Goal: Task Accomplishment & Management: Manage account settings

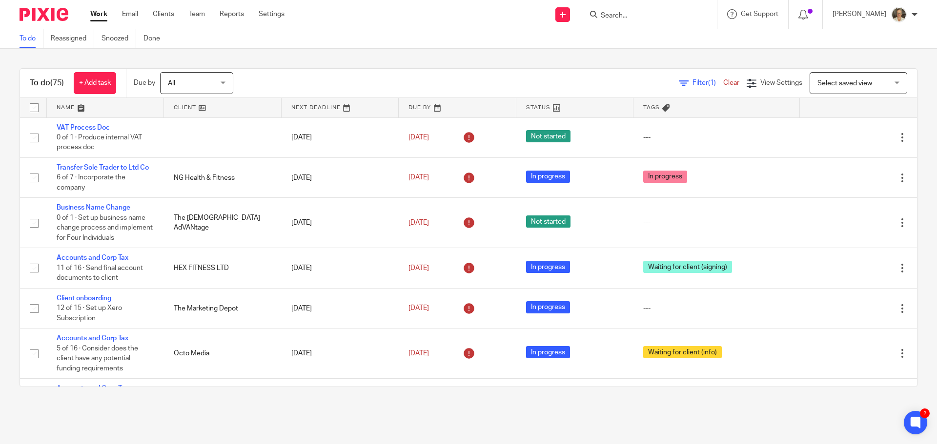
click at [655, 13] on input "Search" at bounding box center [644, 16] width 88 height 9
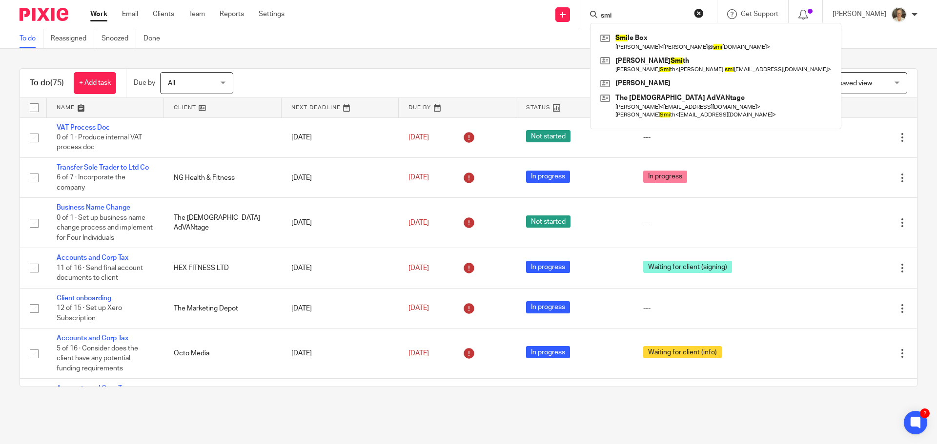
type input "smi"
click at [445, 79] on div "Filter (1) Clear View Settings View Settings (1) Filters Clear Save Manage save…" at bounding box center [583, 83] width 666 height 22
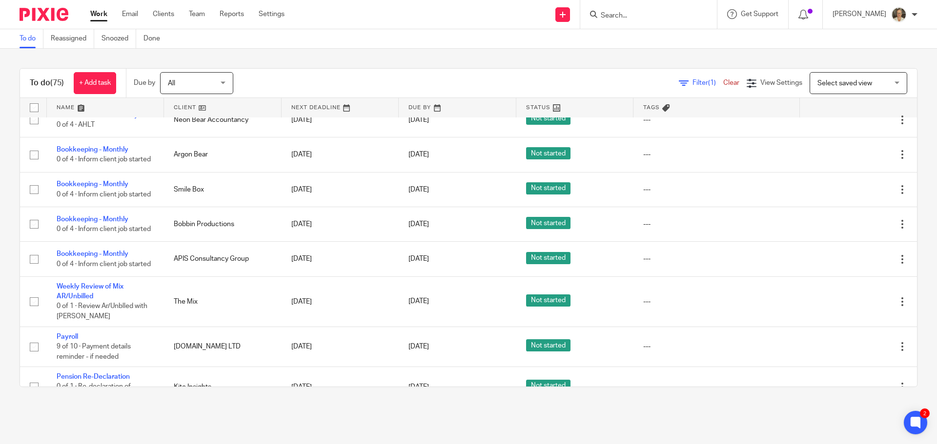
scroll to position [1220, 0]
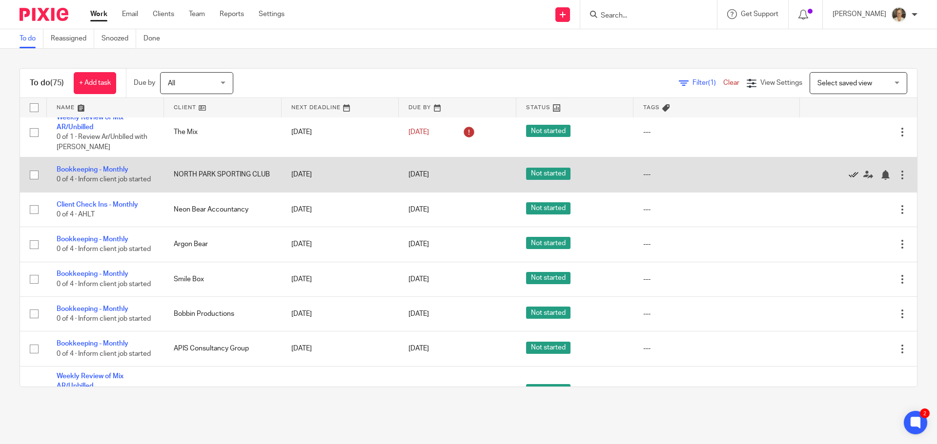
click at [848, 170] on icon at bounding box center [853, 175] width 10 height 10
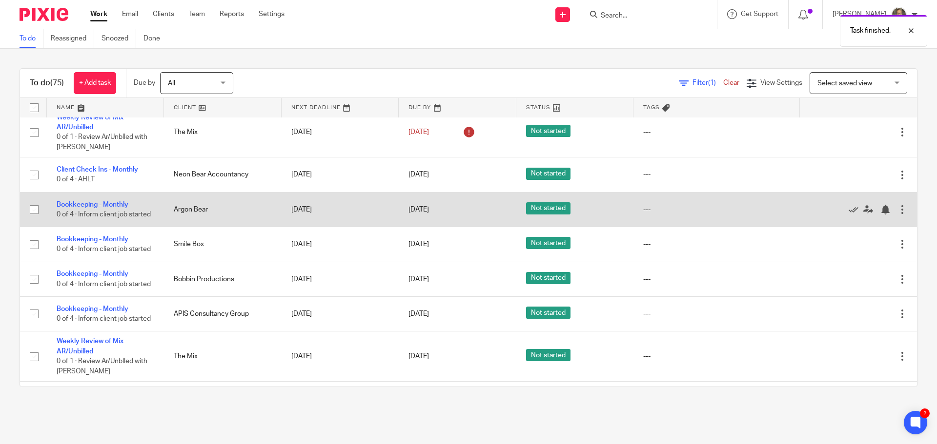
click at [826, 205] on div at bounding box center [853, 210] width 88 height 10
click at [848, 205] on icon at bounding box center [853, 210] width 10 height 10
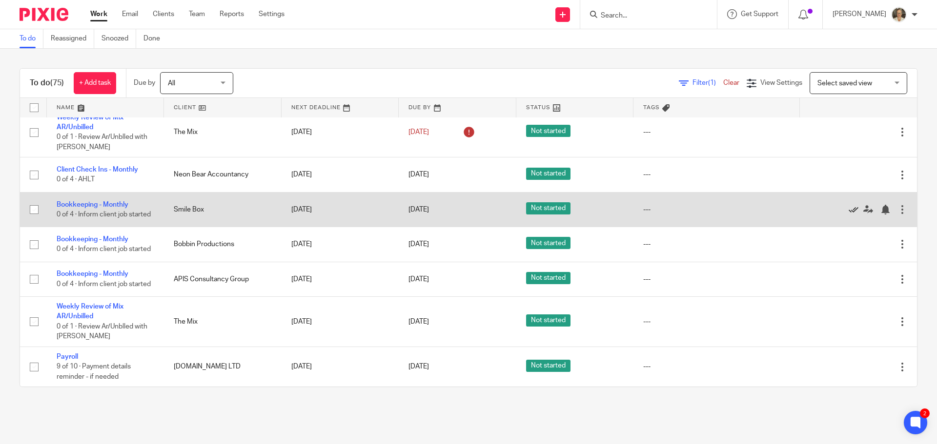
click at [848, 205] on icon at bounding box center [853, 210] width 10 height 10
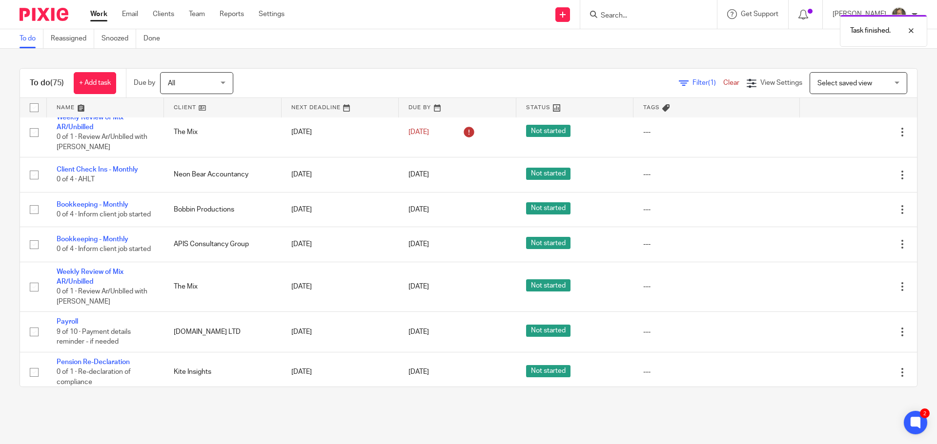
click at [848, 205] on icon at bounding box center [853, 210] width 10 height 10
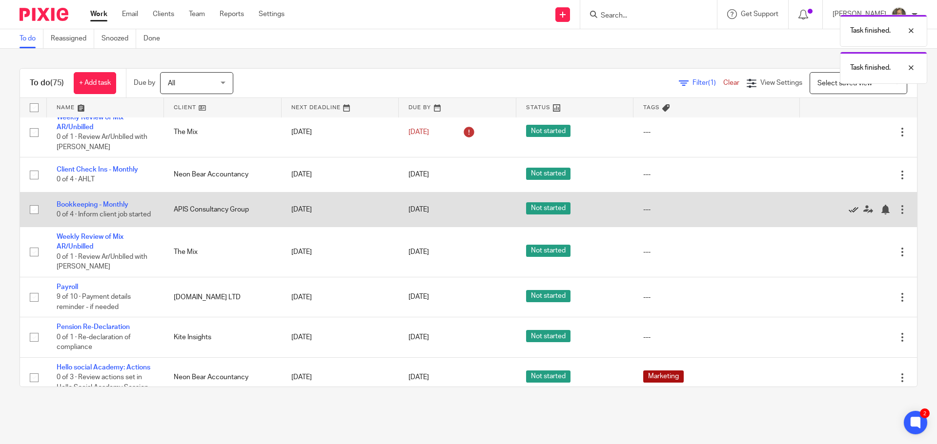
click at [848, 205] on icon at bounding box center [853, 210] width 10 height 10
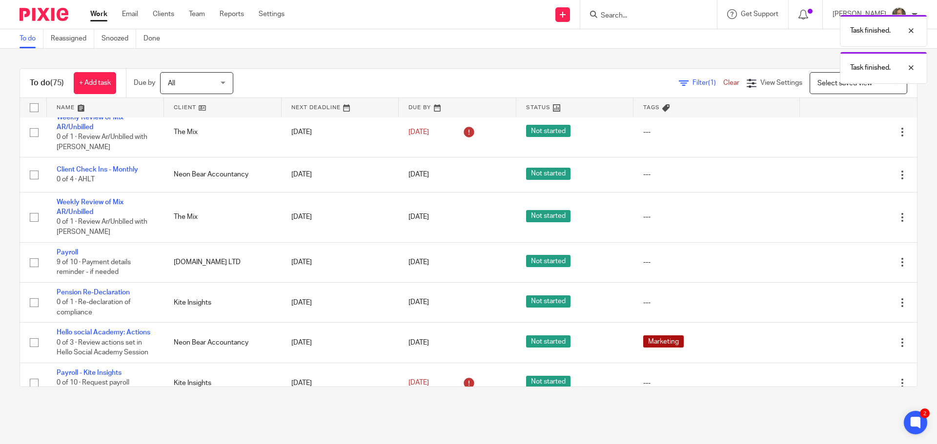
scroll to position [1171, 0]
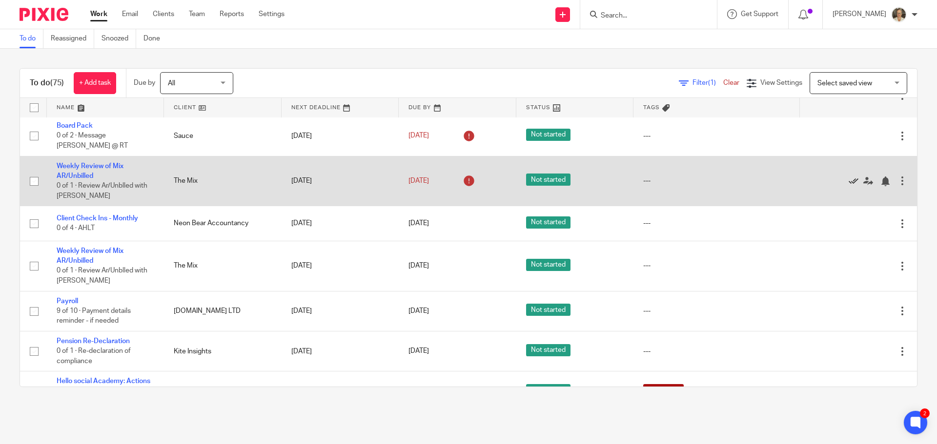
click at [848, 177] on icon at bounding box center [853, 182] width 10 height 10
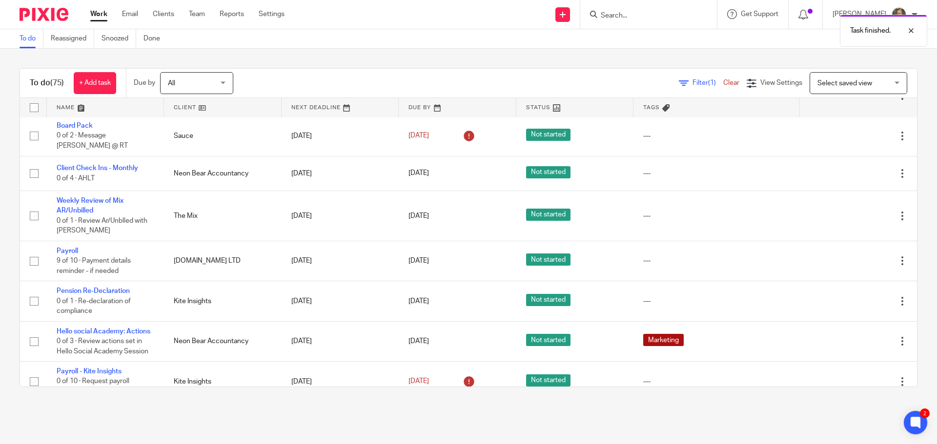
scroll to position [1122, 0]
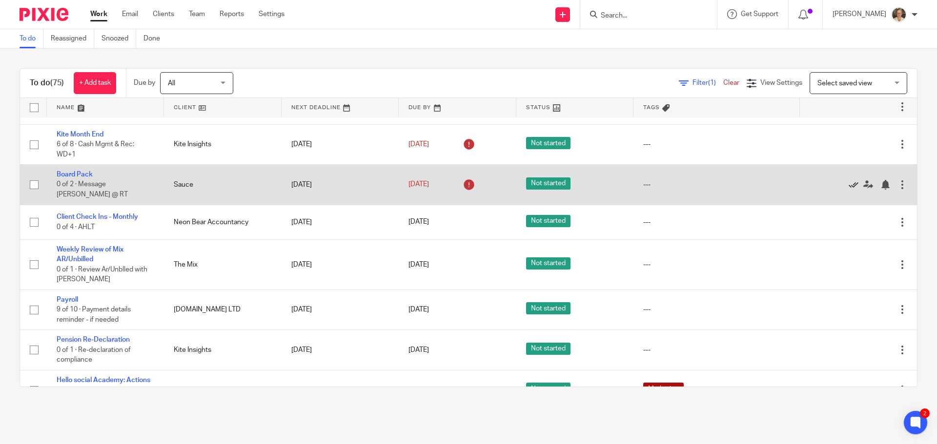
click at [848, 182] on icon at bounding box center [853, 185] width 10 height 10
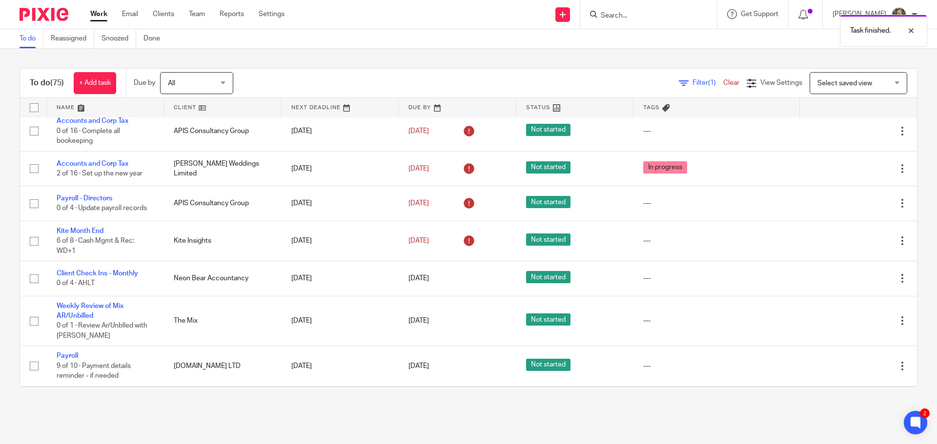
scroll to position [1024, 0]
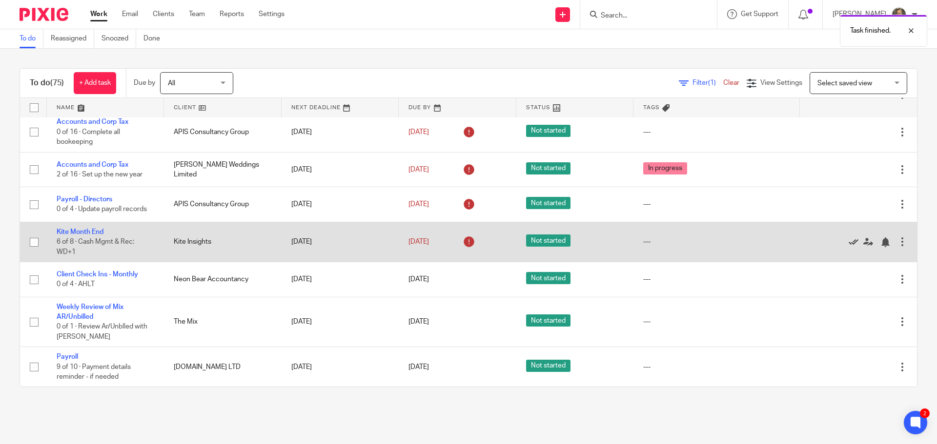
click at [848, 238] on icon at bounding box center [853, 243] width 10 height 10
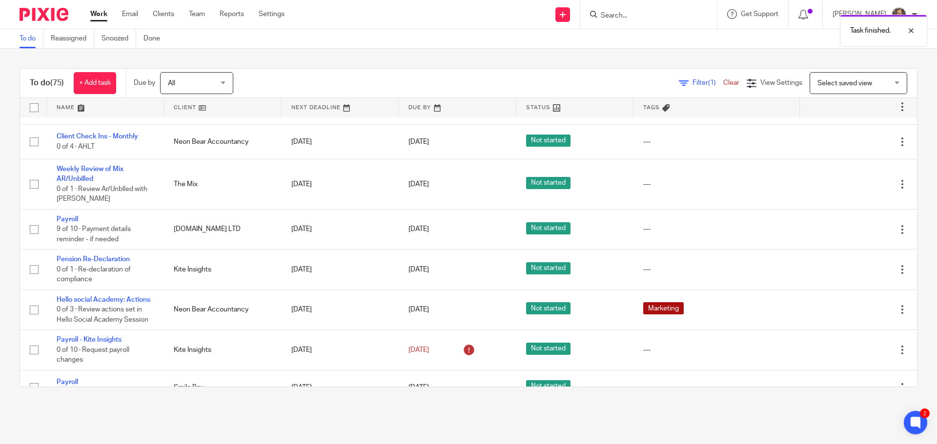
scroll to position [1220, 0]
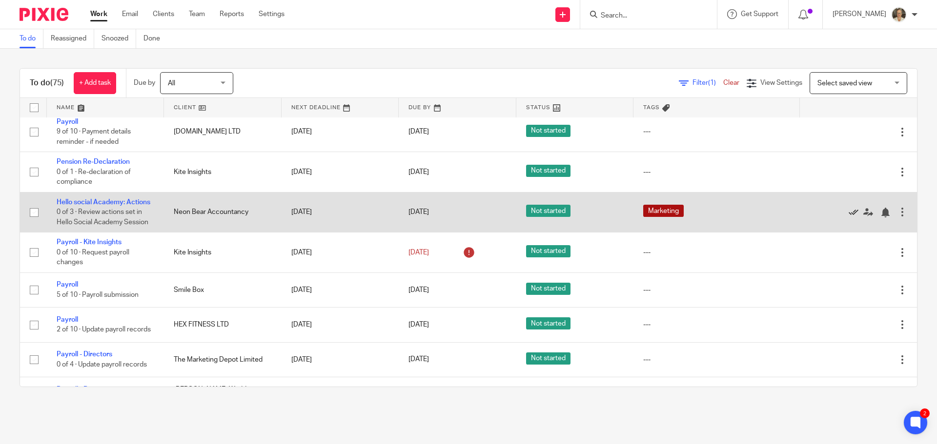
click at [848, 217] on icon at bounding box center [853, 213] width 10 height 10
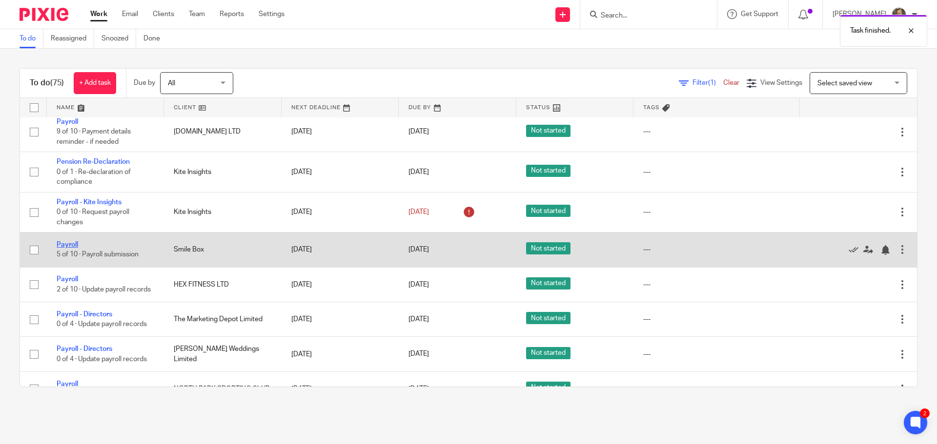
click at [67, 241] on link "Payroll" at bounding box center [67, 244] width 21 height 7
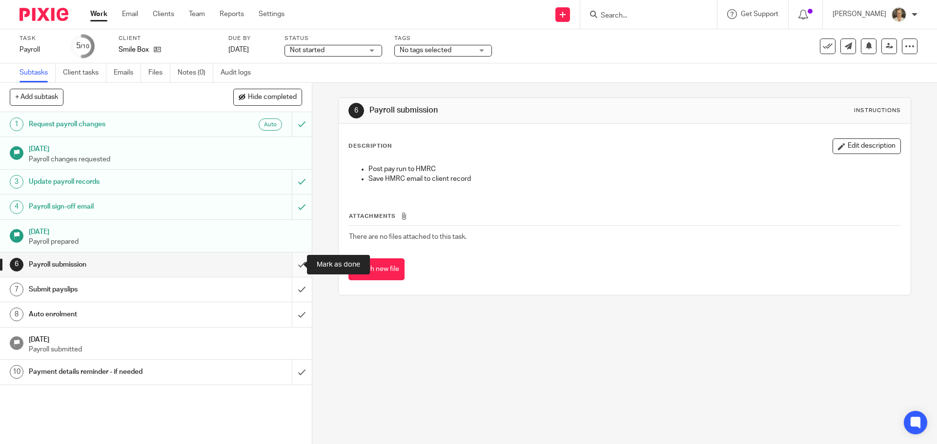
click at [291, 266] on input "submit" at bounding box center [156, 265] width 312 height 24
click at [290, 288] on input "submit" at bounding box center [156, 290] width 312 height 24
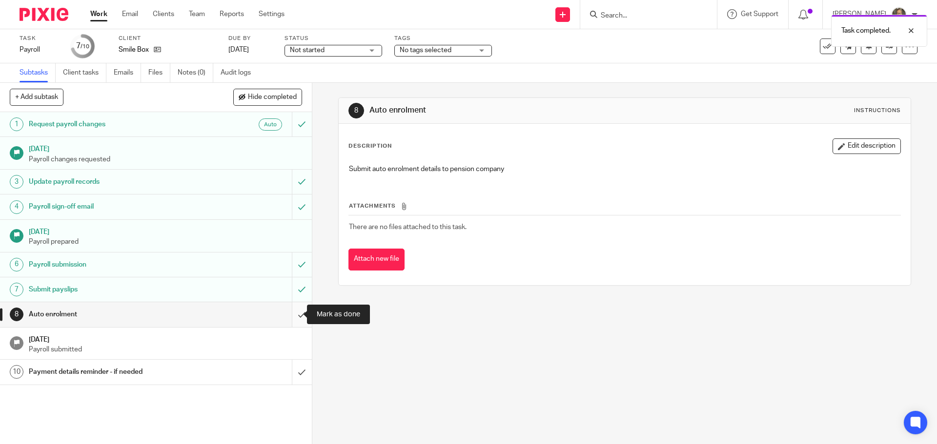
click at [292, 315] on input "submit" at bounding box center [156, 314] width 312 height 24
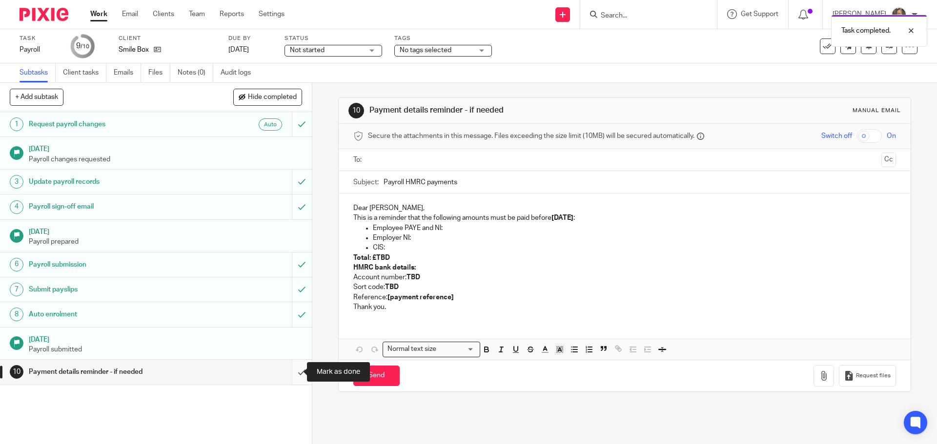
click at [293, 372] on input "submit" at bounding box center [156, 372] width 312 height 24
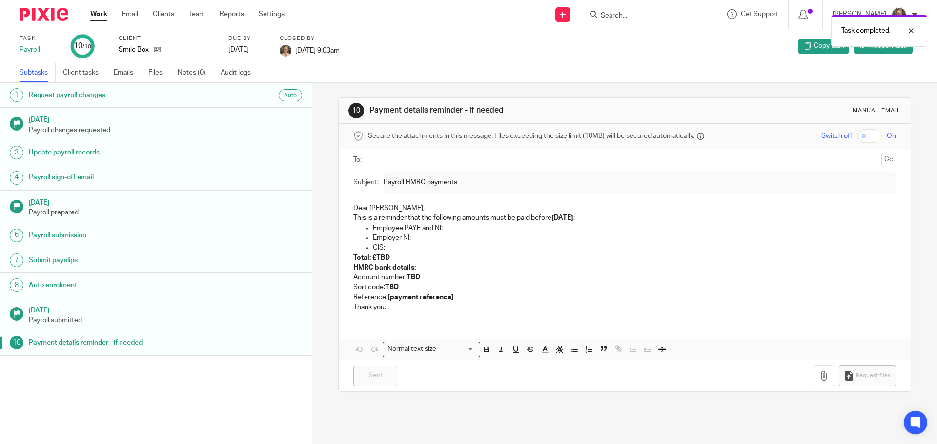
click at [106, 17] on link "Work" at bounding box center [98, 14] width 17 height 10
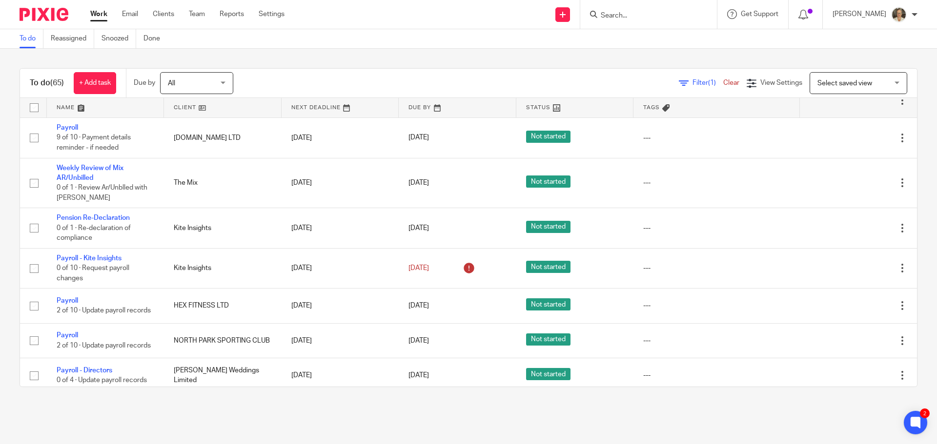
scroll to position [1220, 0]
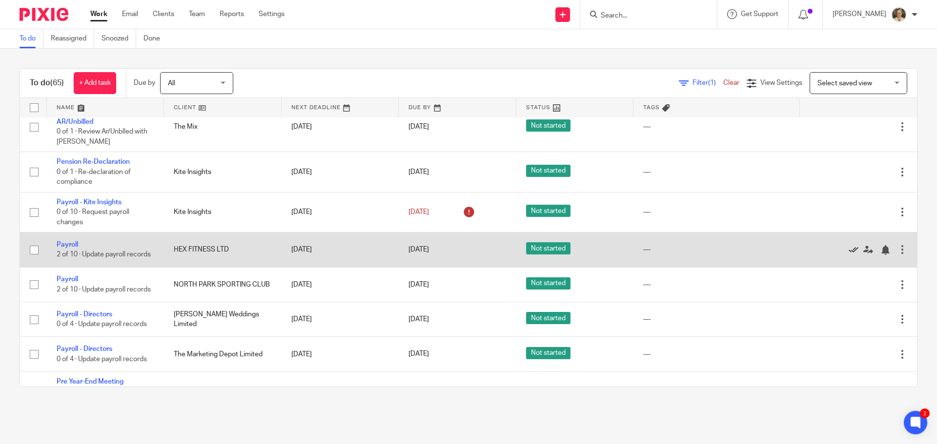
click at [848, 252] on icon at bounding box center [853, 250] width 10 height 10
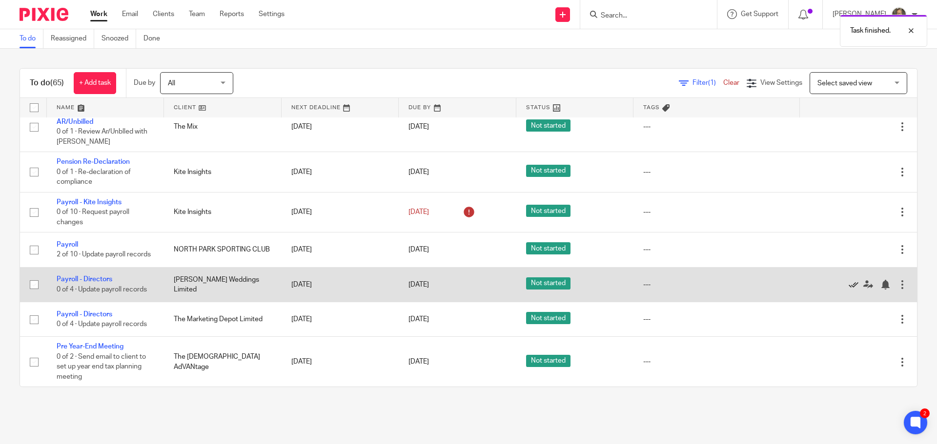
click at [848, 288] on icon at bounding box center [853, 285] width 10 height 10
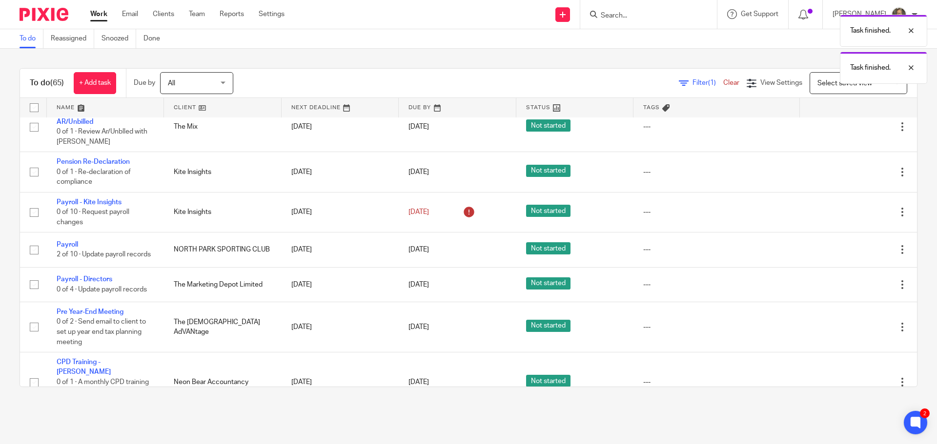
click at [848, 288] on icon at bounding box center [853, 285] width 10 height 10
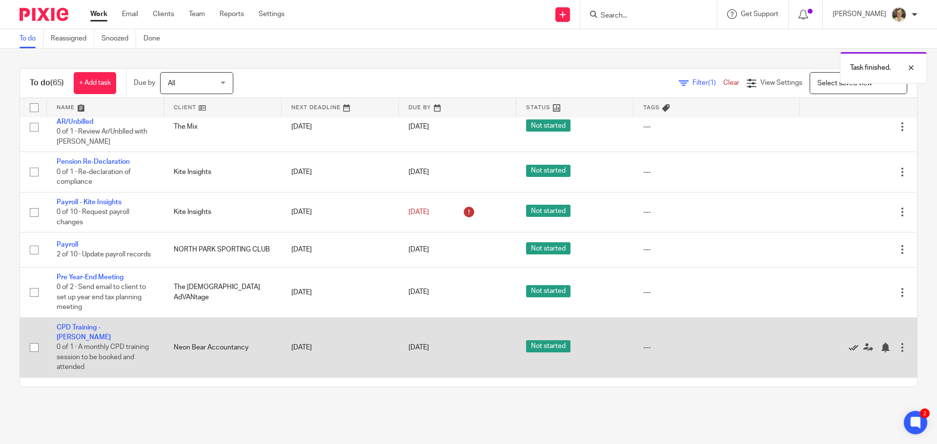
click at [848, 346] on icon at bounding box center [853, 348] width 10 height 10
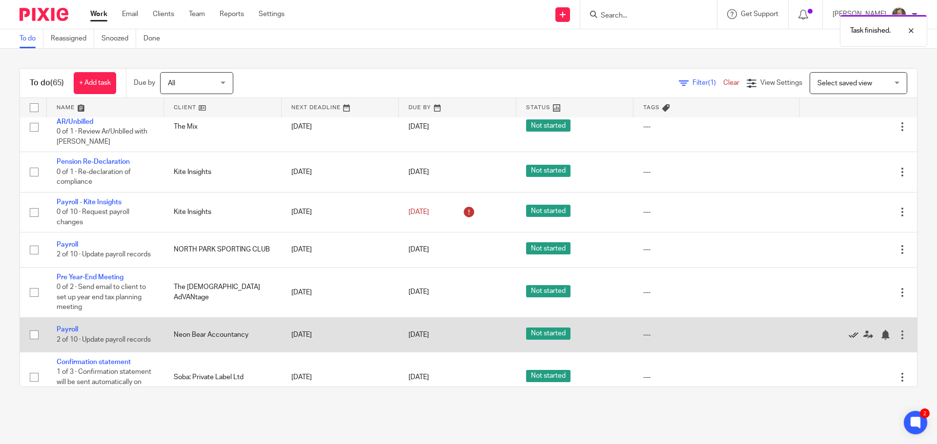
click at [848, 340] on icon at bounding box center [853, 335] width 10 height 10
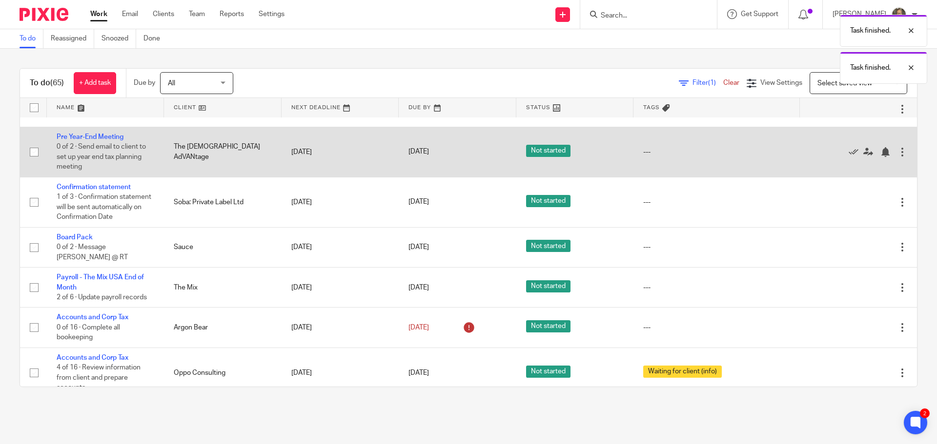
scroll to position [1366, 0]
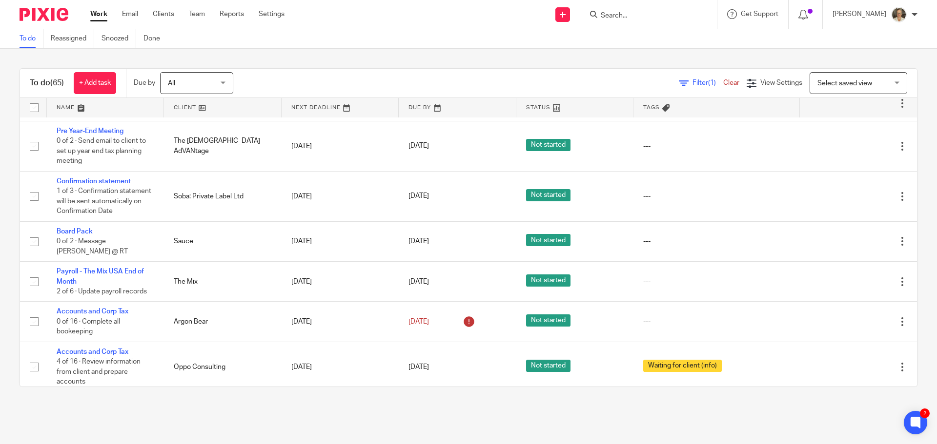
click at [639, 18] on input "Search" at bounding box center [644, 16] width 88 height 9
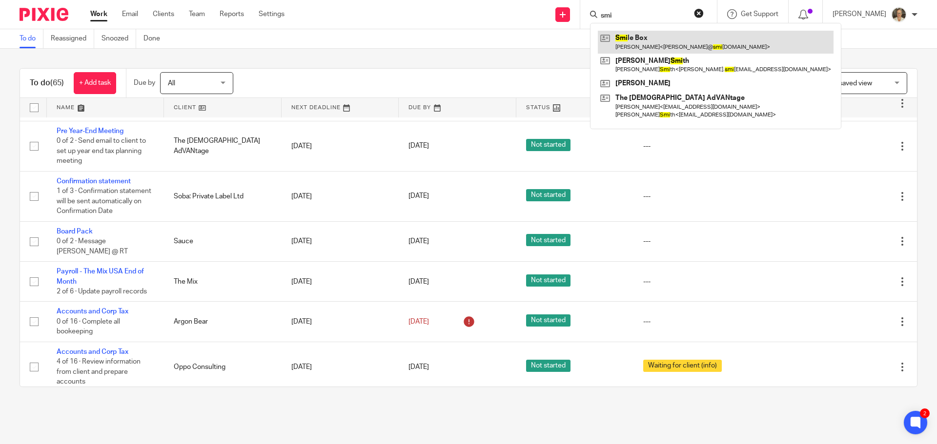
type input "smi"
click at [642, 43] on link at bounding box center [716, 42] width 236 height 22
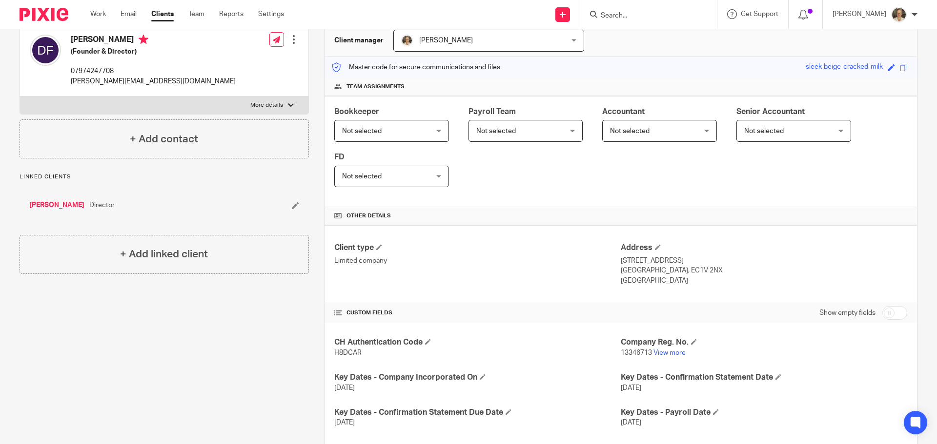
scroll to position [244, 0]
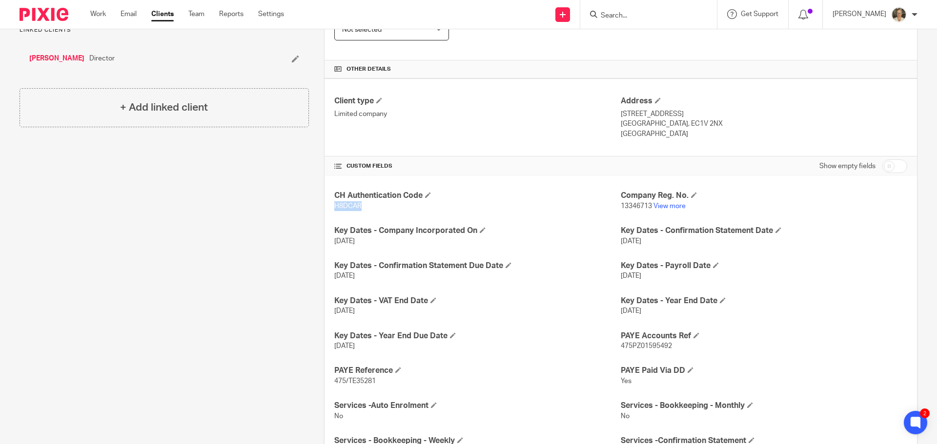
drag, startPoint x: 331, startPoint y: 206, endPoint x: 365, endPoint y: 205, distance: 34.2
click at [365, 205] on p "H8DCAR" at bounding box center [477, 206] width 286 height 10
copy span "H8DCAR"
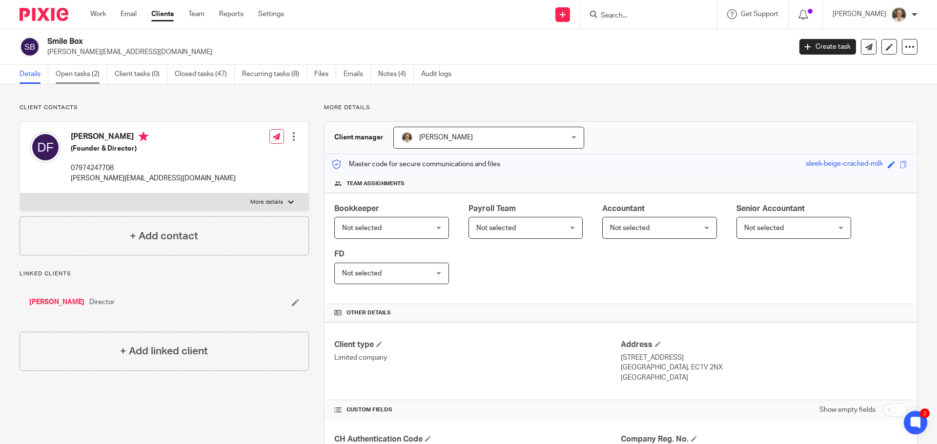
click at [79, 77] on link "Open tasks (2)" at bounding box center [82, 74] width 52 height 19
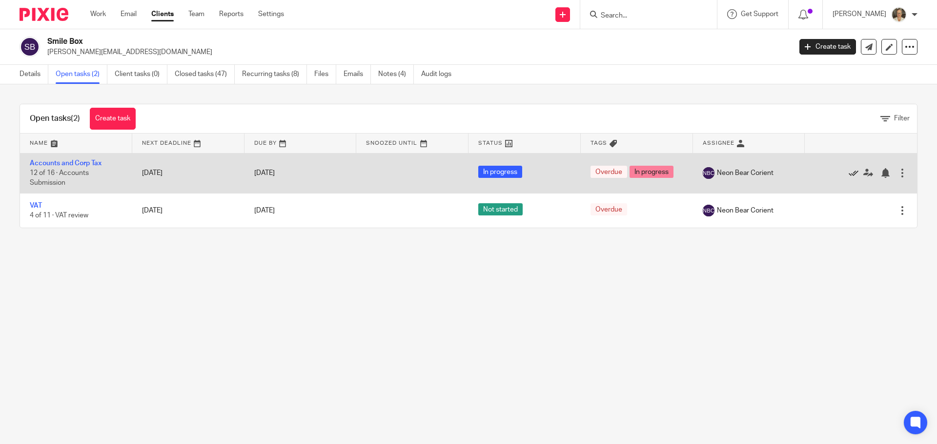
click at [848, 172] on icon at bounding box center [853, 173] width 10 height 10
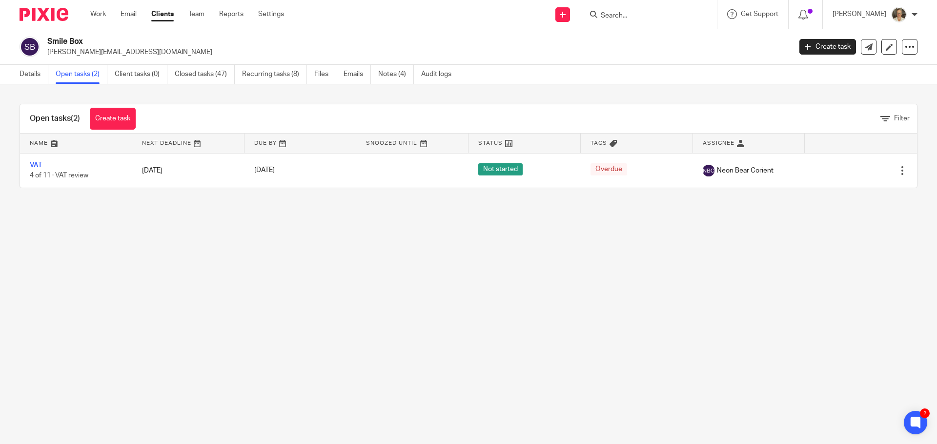
click at [676, 18] on input "Search" at bounding box center [644, 16] width 88 height 9
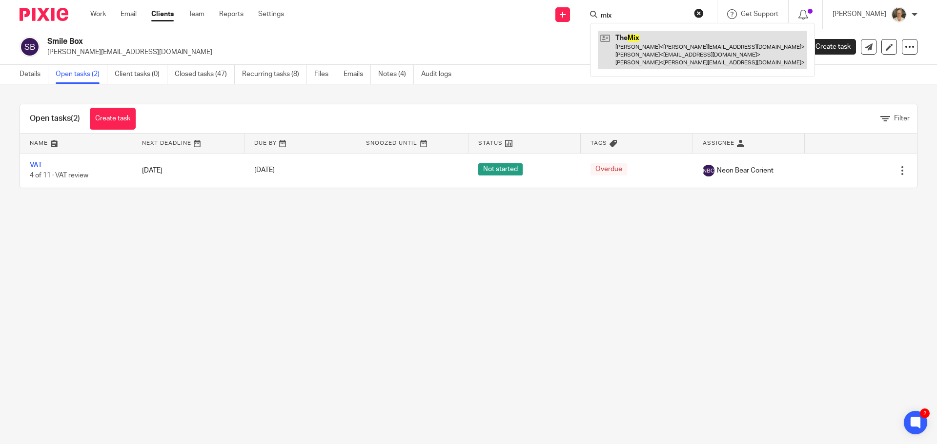
type input "mix"
click at [655, 46] on link at bounding box center [702, 50] width 209 height 39
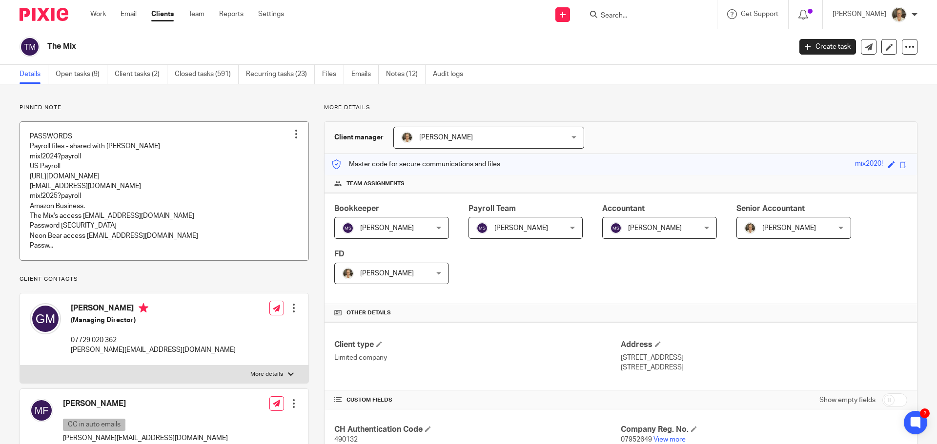
click at [182, 200] on link at bounding box center [164, 191] width 288 height 139
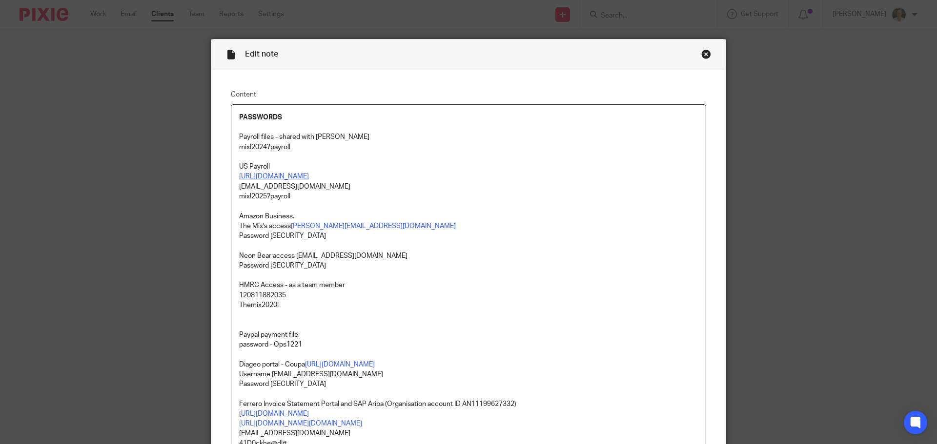
click at [307, 178] on link "[URL][DOMAIN_NAME]" at bounding box center [274, 176] width 70 height 7
click at [309, 175] on link "https://worksight2.gnapartners.com/login" at bounding box center [274, 176] width 70 height 7
click at [364, 184] on p "accounts@themixglobal.com" at bounding box center [468, 187] width 459 height 10
click at [309, 179] on link "https://worksight2.gnapartners.com/login" at bounding box center [274, 176] width 70 height 7
click at [328, 202] on link "https://worksight2.gnapartners.com/login" at bounding box center [305, 207] width 70 height 10
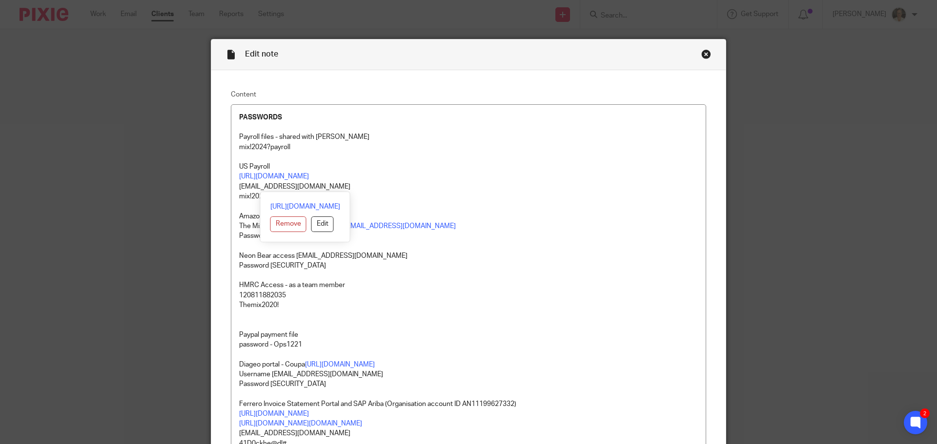
click at [694, 51] on div "Edit note" at bounding box center [468, 55] width 514 height 31
click at [695, 52] on div "Edit note" at bounding box center [468, 55] width 514 height 31
click at [701, 53] on div "Close this dialog window" at bounding box center [706, 54] width 10 height 10
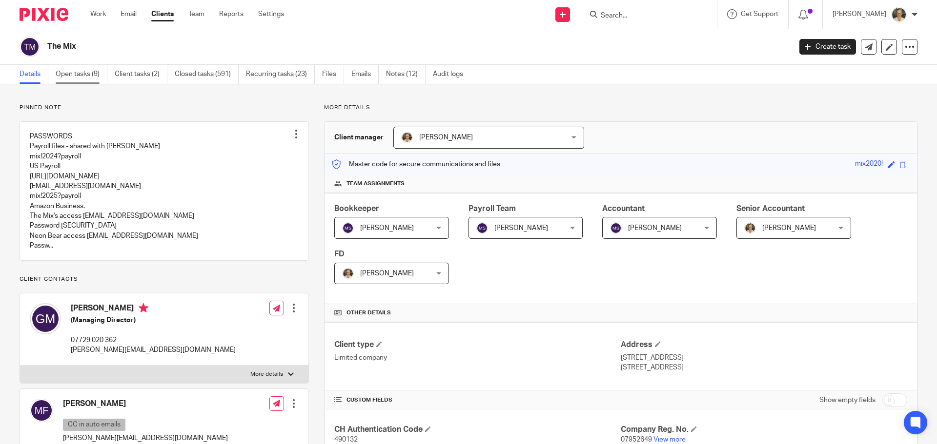
click at [82, 77] on link "Open tasks (9)" at bounding box center [82, 74] width 52 height 19
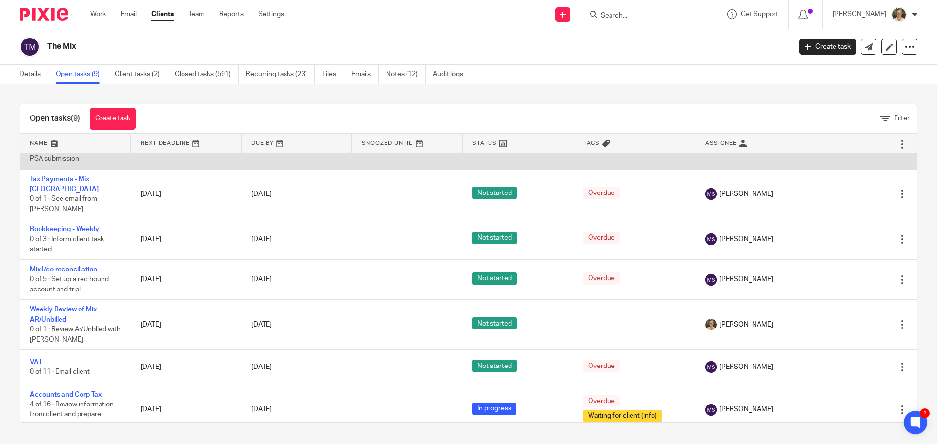
scroll to position [121, 0]
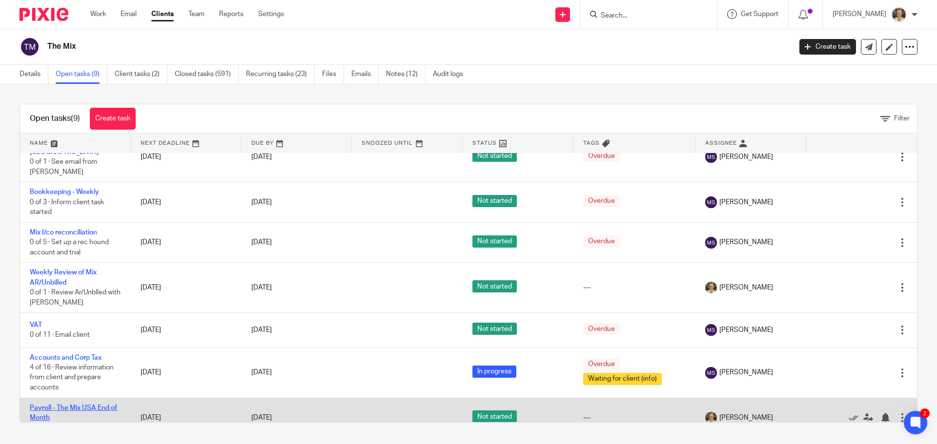
click at [65, 405] on link "Payroll - The Mix USA End of Month" at bounding box center [73, 413] width 87 height 17
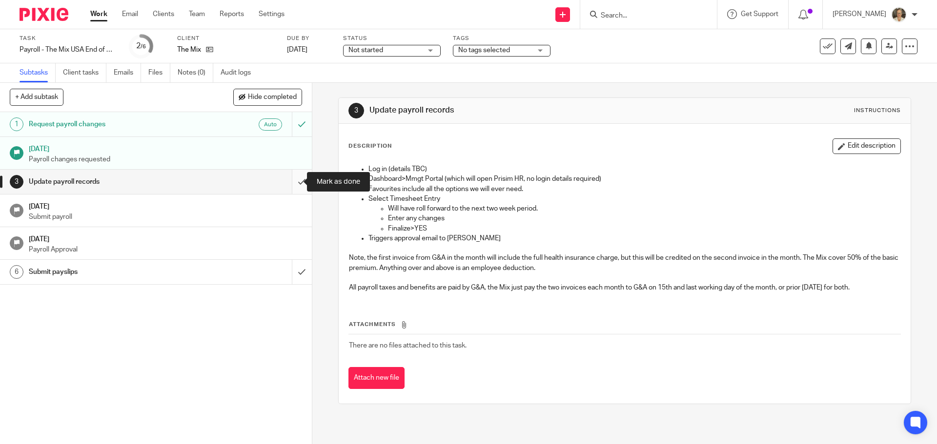
click at [283, 185] on input "submit" at bounding box center [156, 182] width 312 height 24
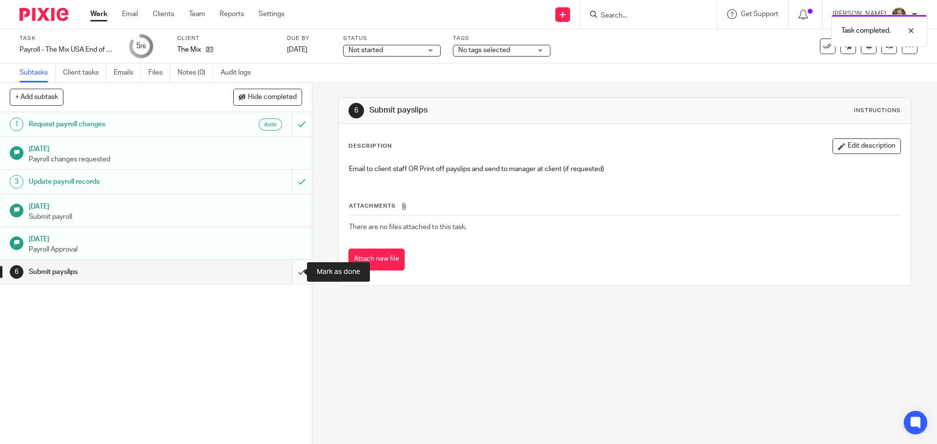
click at [292, 272] on input "submit" at bounding box center [156, 272] width 312 height 24
